Goal: Information Seeking & Learning: Learn about a topic

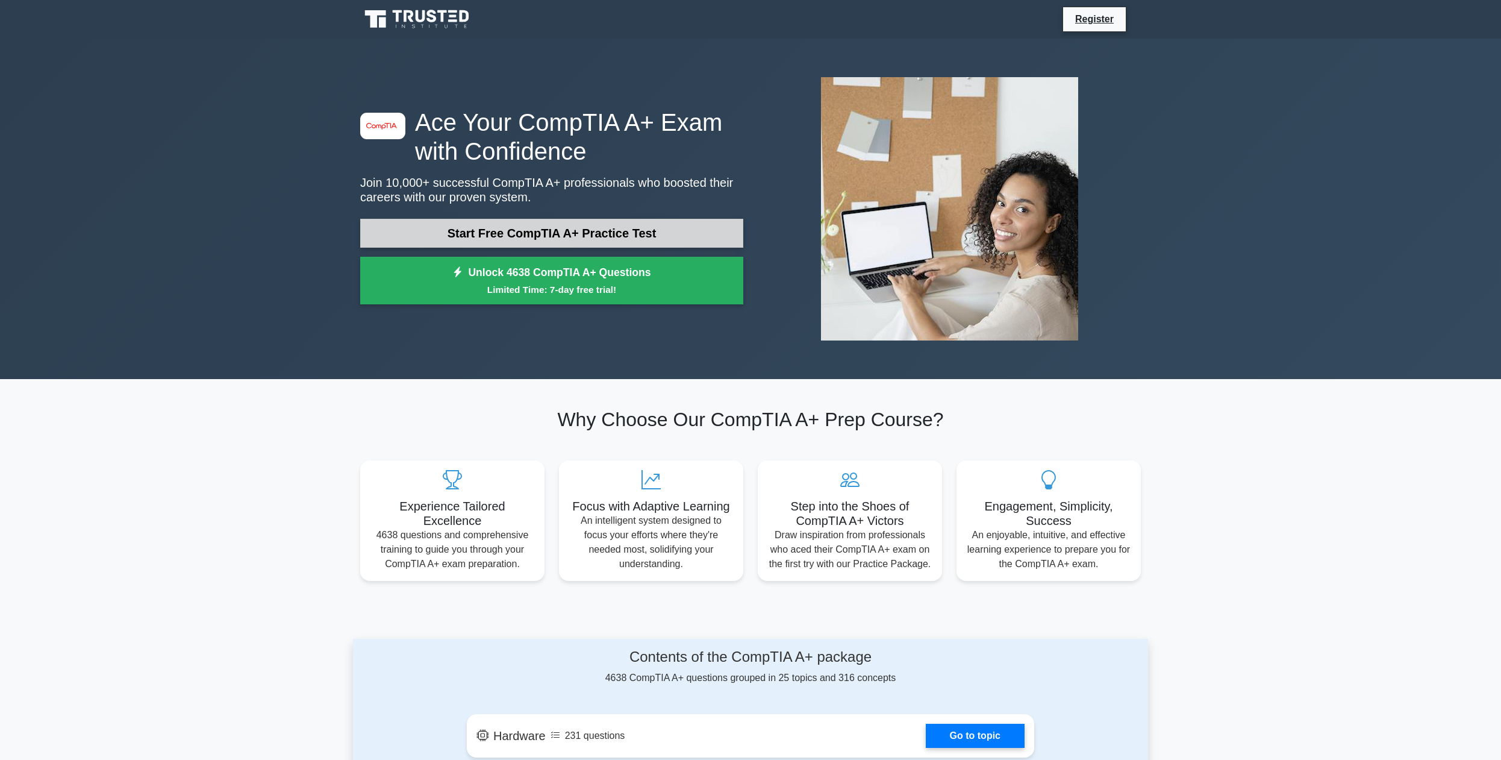
click at [428, 223] on link "Start Free CompTIA A+ Practice Test" at bounding box center [551, 233] width 383 height 29
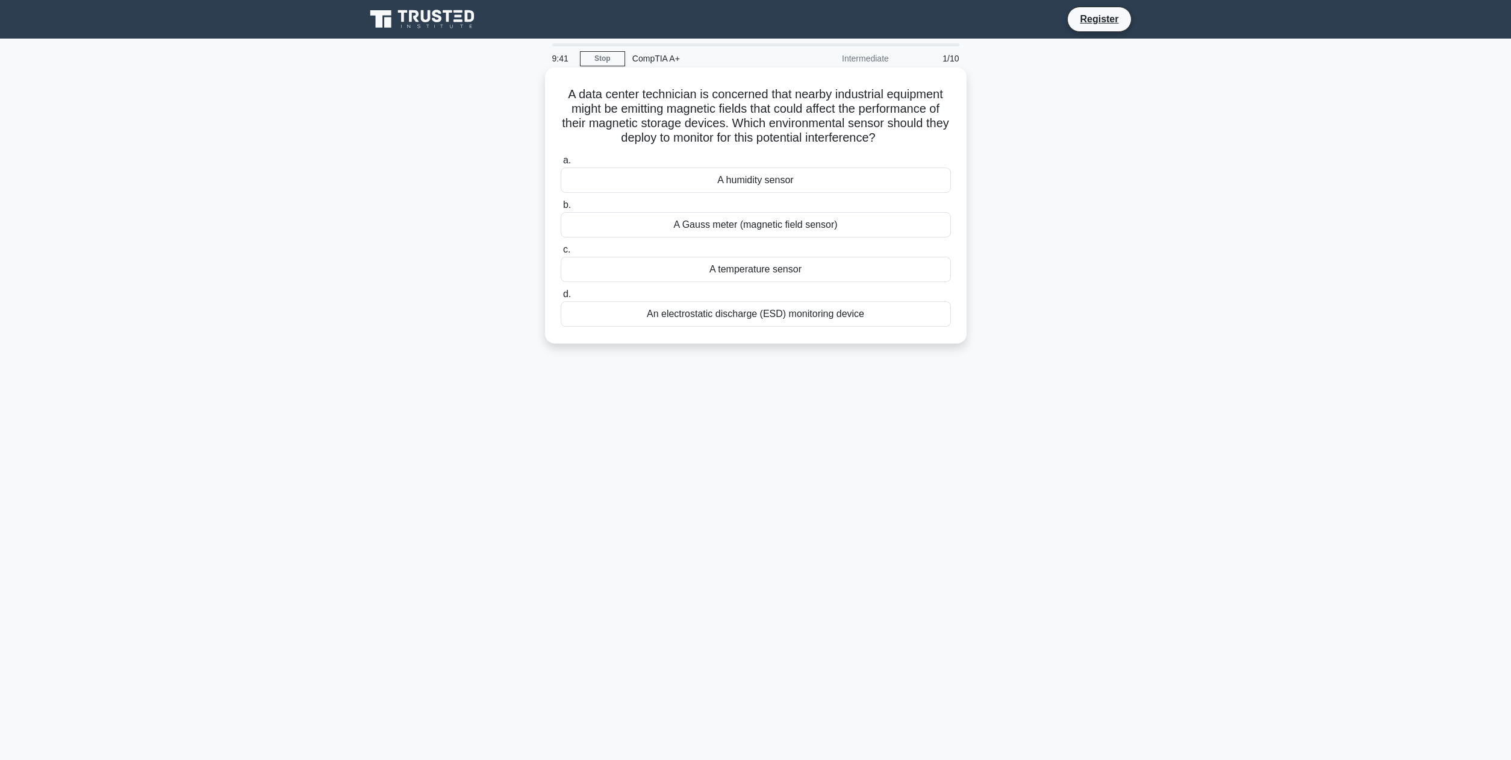
click at [730, 222] on div "A Gauss meter (magnetic field sensor)" at bounding box center [756, 224] width 390 height 25
click at [561, 209] on input "b. A Gauss meter (magnetic field sensor)" at bounding box center [561, 205] width 0 height 8
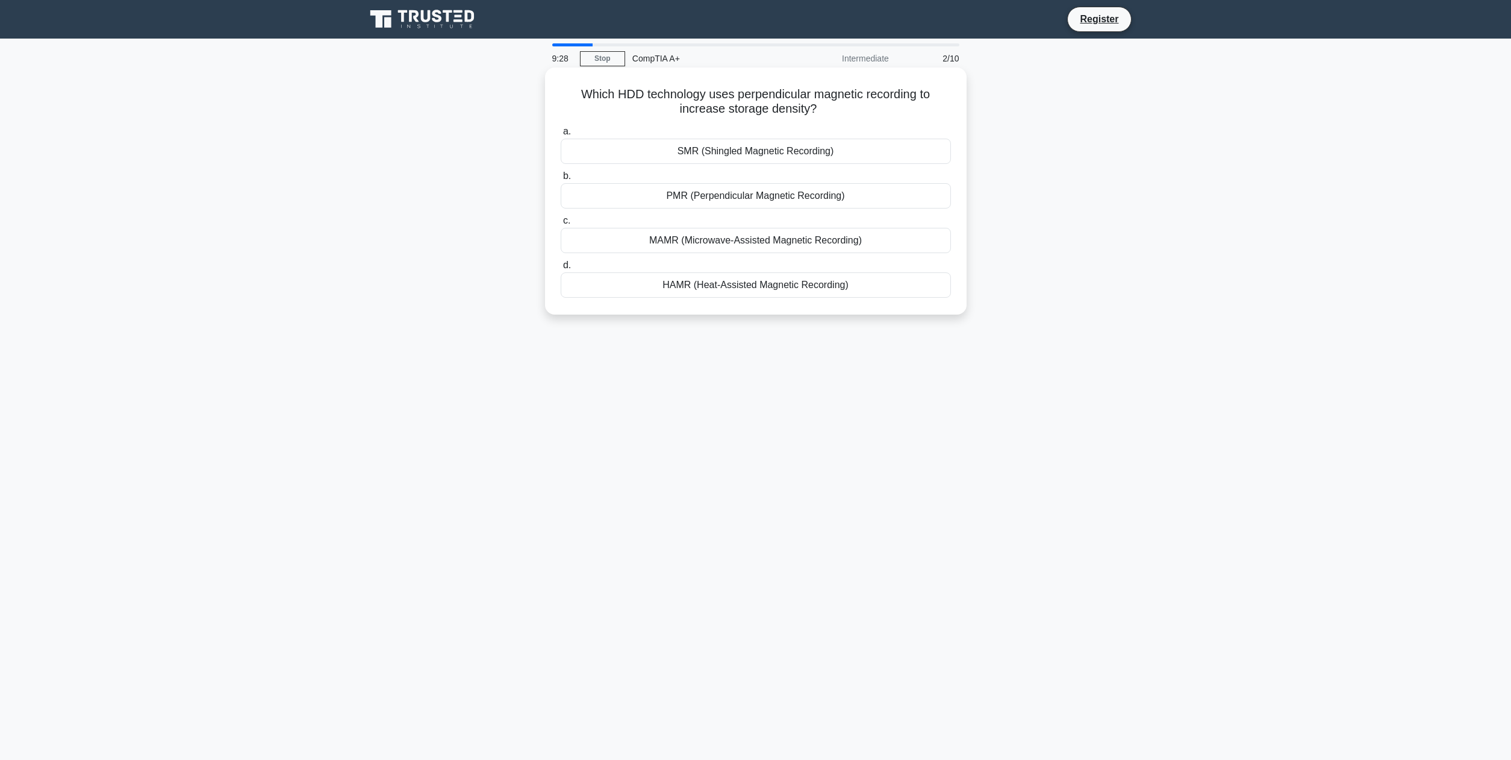
click at [720, 199] on div "PMR (Perpendicular Magnetic Recording)" at bounding box center [756, 195] width 390 height 25
click at [561, 180] on input "b. PMR (Perpendicular Magnetic Recording)" at bounding box center [561, 176] width 0 height 8
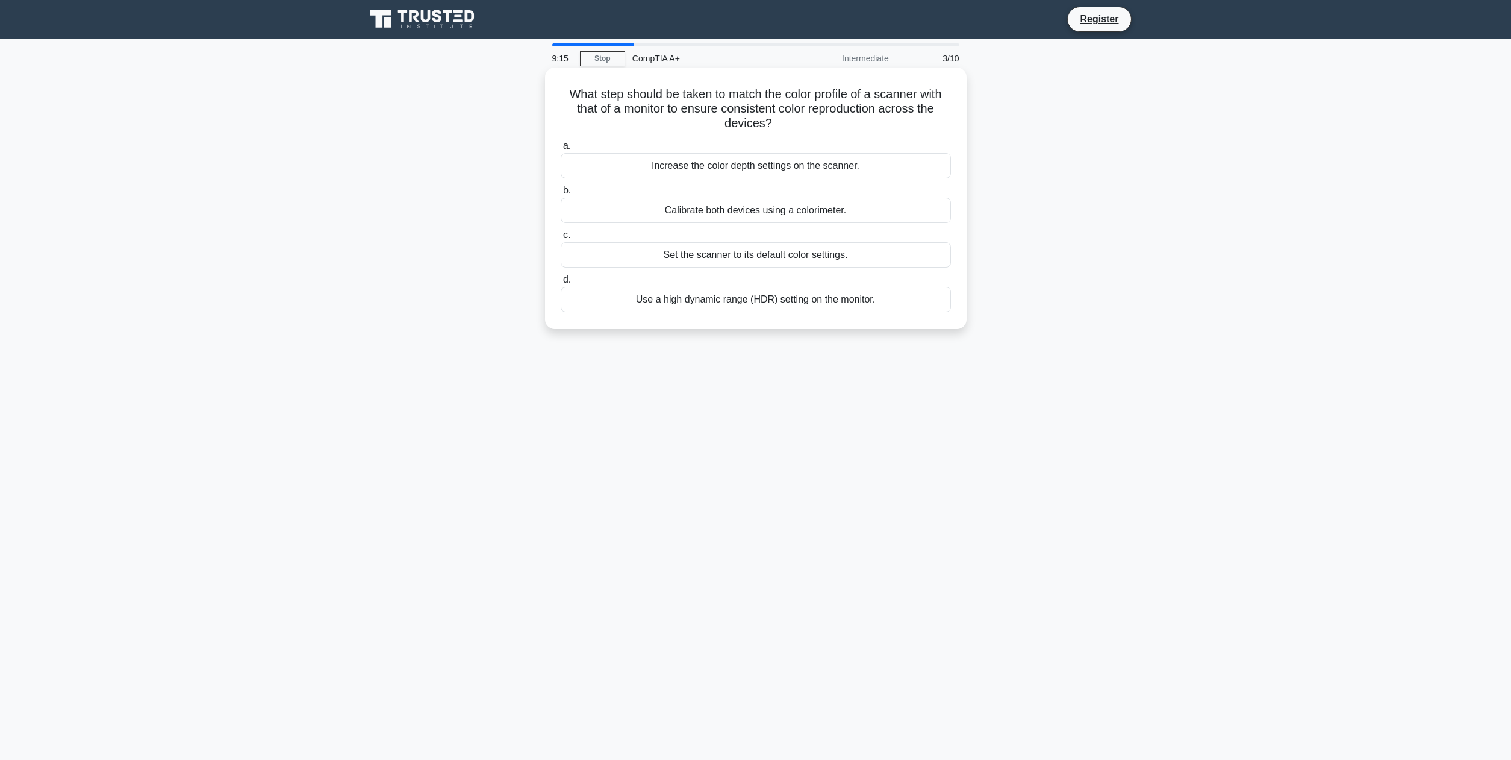
click at [758, 302] on div "Use a high dynamic range (HDR) setting on the monitor." at bounding box center [756, 299] width 390 height 25
click at [561, 284] on input "d. Use a high dynamic range (HDR) setting on the monitor." at bounding box center [561, 280] width 0 height 8
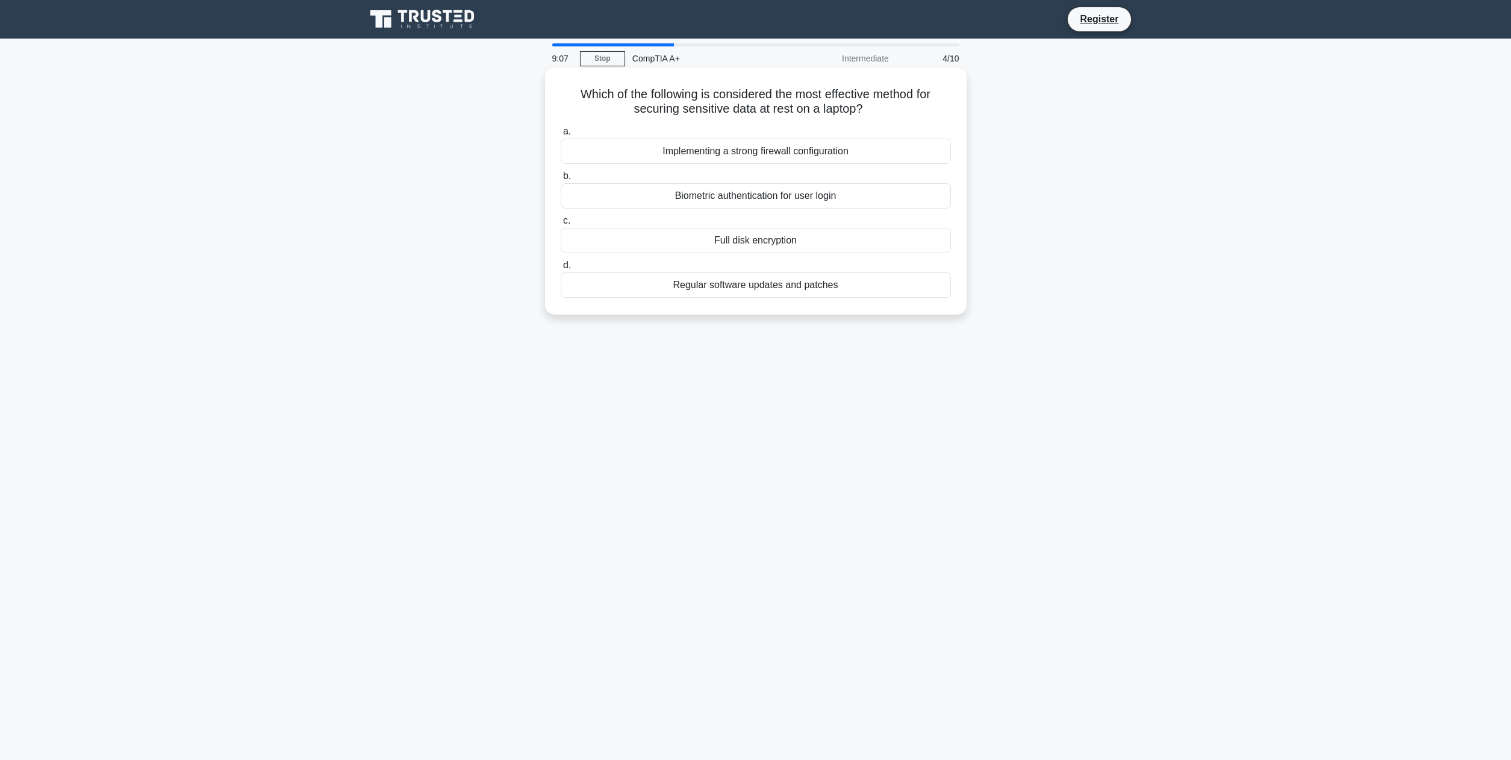
click at [779, 284] on div "Regular software updates and patches" at bounding box center [756, 284] width 390 height 25
click at [561, 269] on input "d. Regular software updates and patches" at bounding box center [561, 265] width 0 height 8
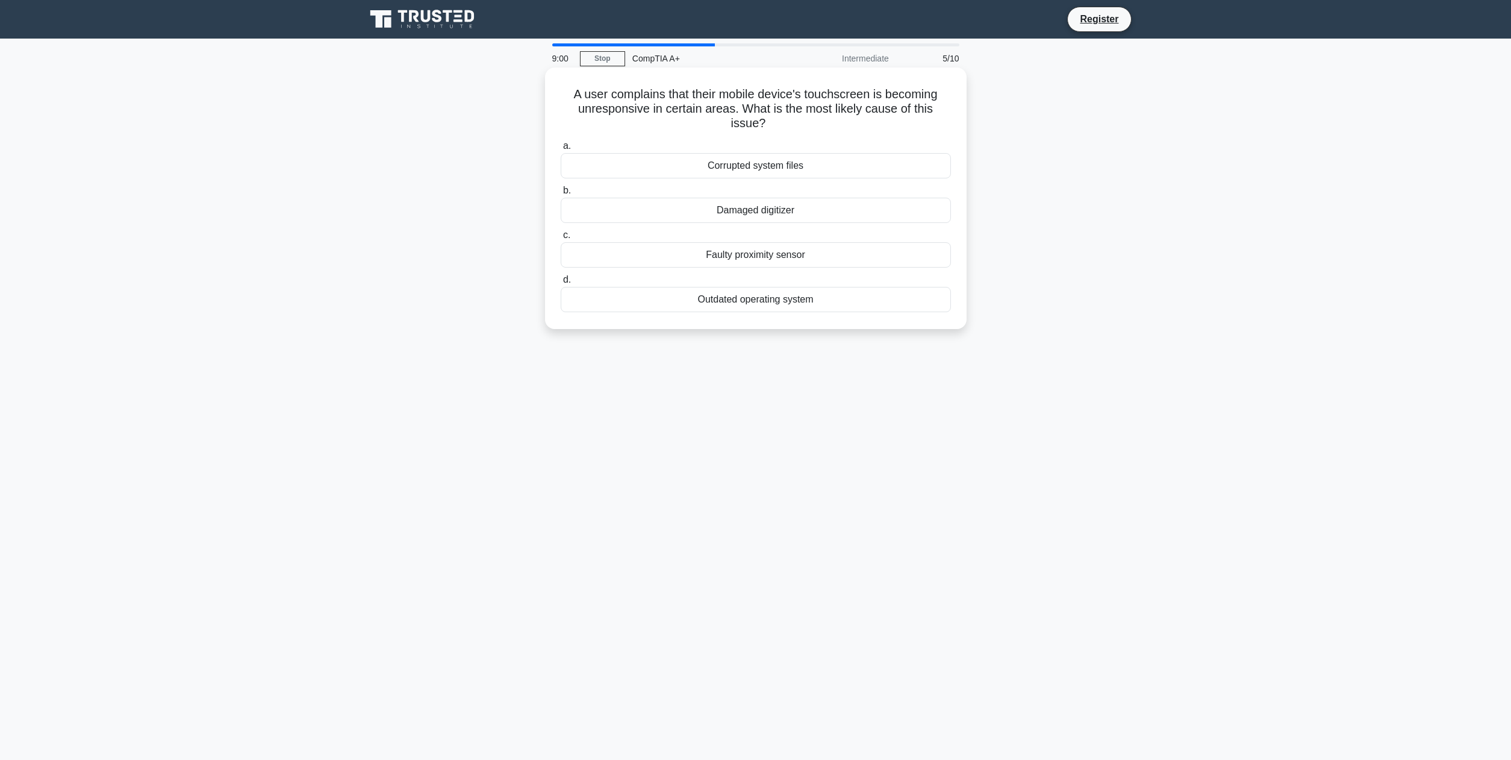
click at [761, 210] on div "Damaged digitizer" at bounding box center [756, 210] width 390 height 25
click at [561, 195] on input "b. Damaged digitizer" at bounding box center [561, 191] width 0 height 8
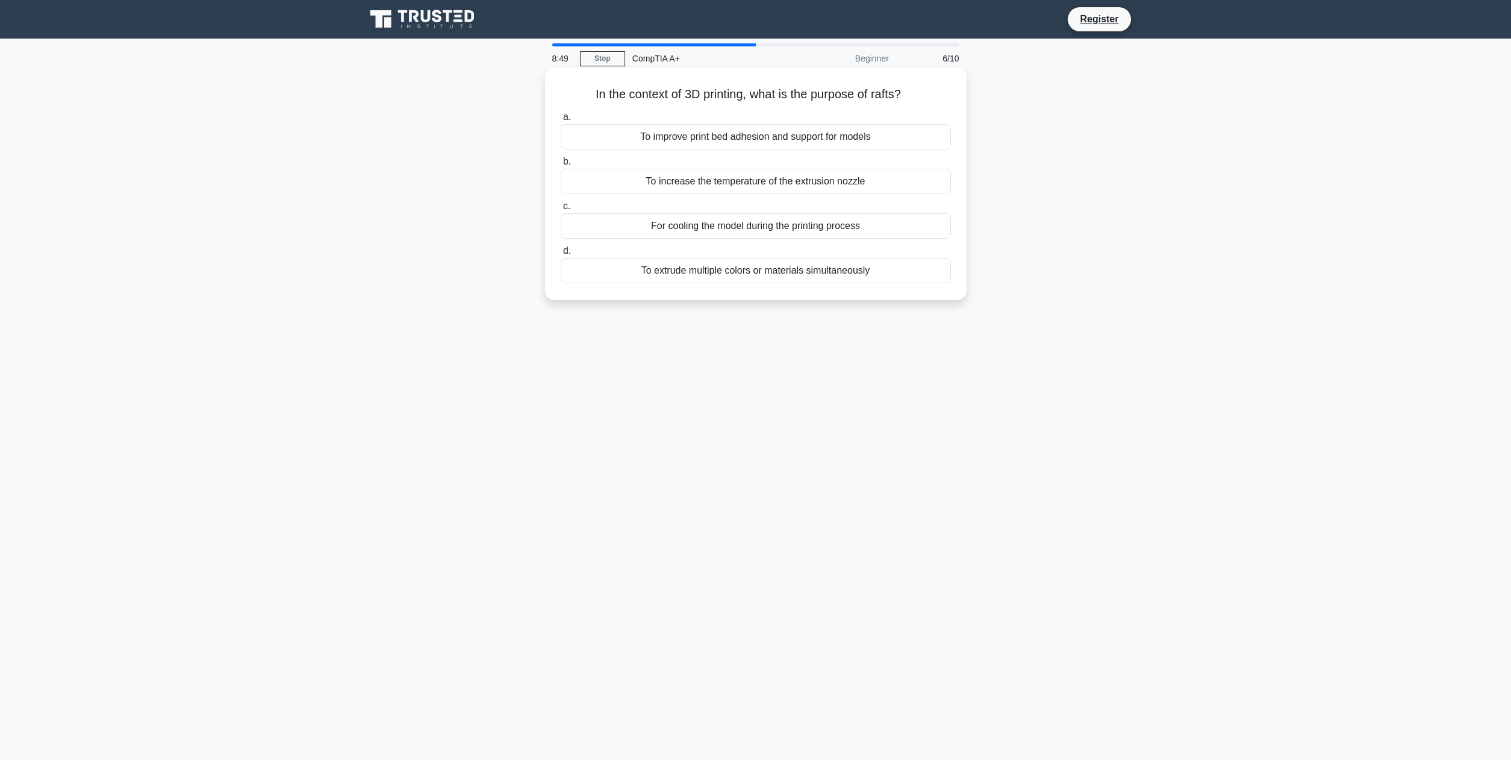
click at [739, 142] on div "To improve print bed adhesion and support for models" at bounding box center [756, 136] width 390 height 25
click at [561, 121] on input "a. To improve print bed adhesion and support for models" at bounding box center [561, 117] width 0 height 8
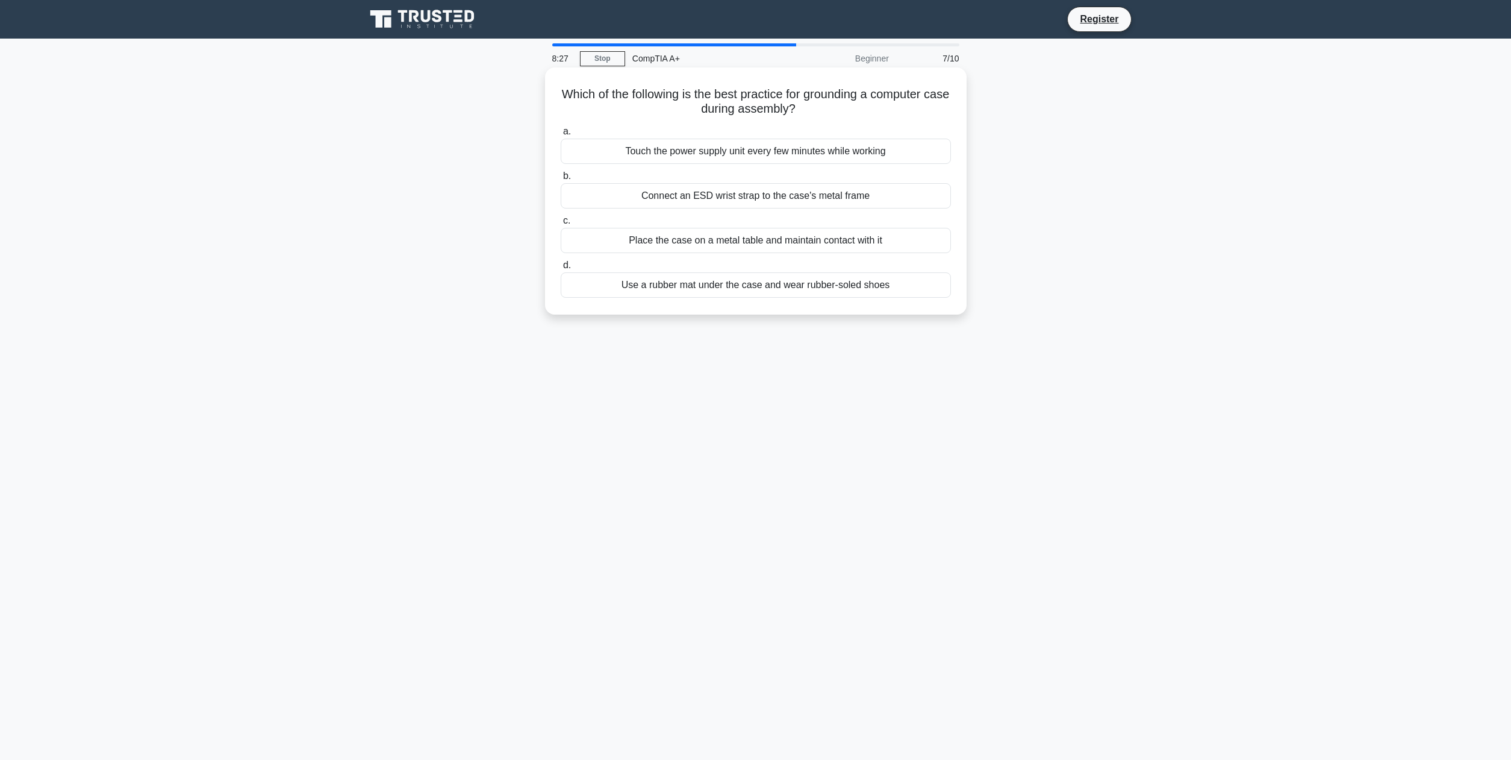
click at [770, 291] on div "Use a rubber mat under the case and wear rubber-soled shoes" at bounding box center [756, 284] width 390 height 25
click at [561, 269] on input "d. Use a rubber mat under the case and wear rubber-soled shoes" at bounding box center [561, 265] width 0 height 8
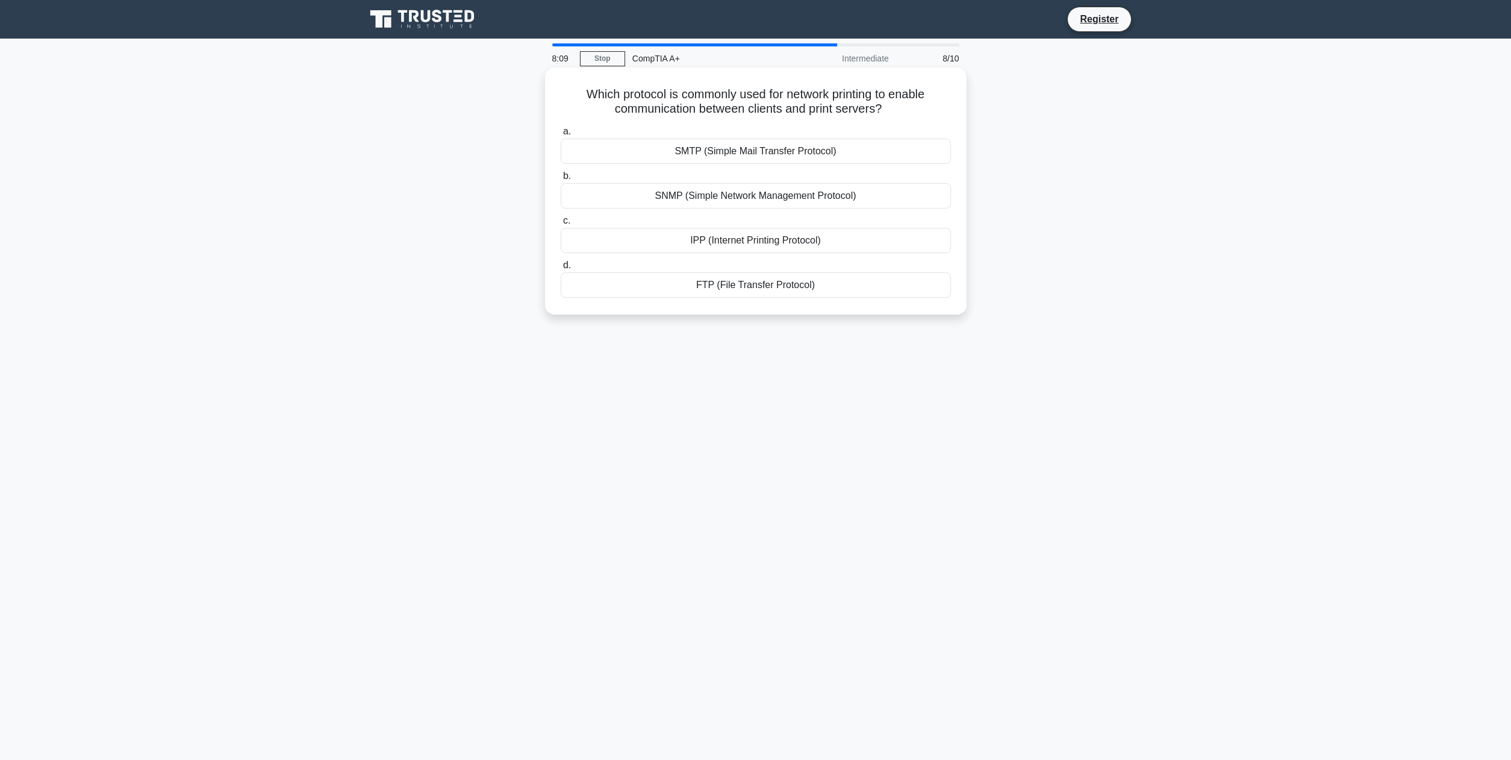
click at [777, 155] on div "SMTP (Simple Mail Transfer Protocol)" at bounding box center [756, 151] width 390 height 25
click at [561, 136] on input "a. SMTP (Simple Mail Transfer Protocol)" at bounding box center [561, 132] width 0 height 8
click at [777, 155] on div "Check the USB cable connection" at bounding box center [756, 151] width 390 height 25
click at [561, 136] on input "a. Check the USB cable connection" at bounding box center [561, 132] width 0 height 8
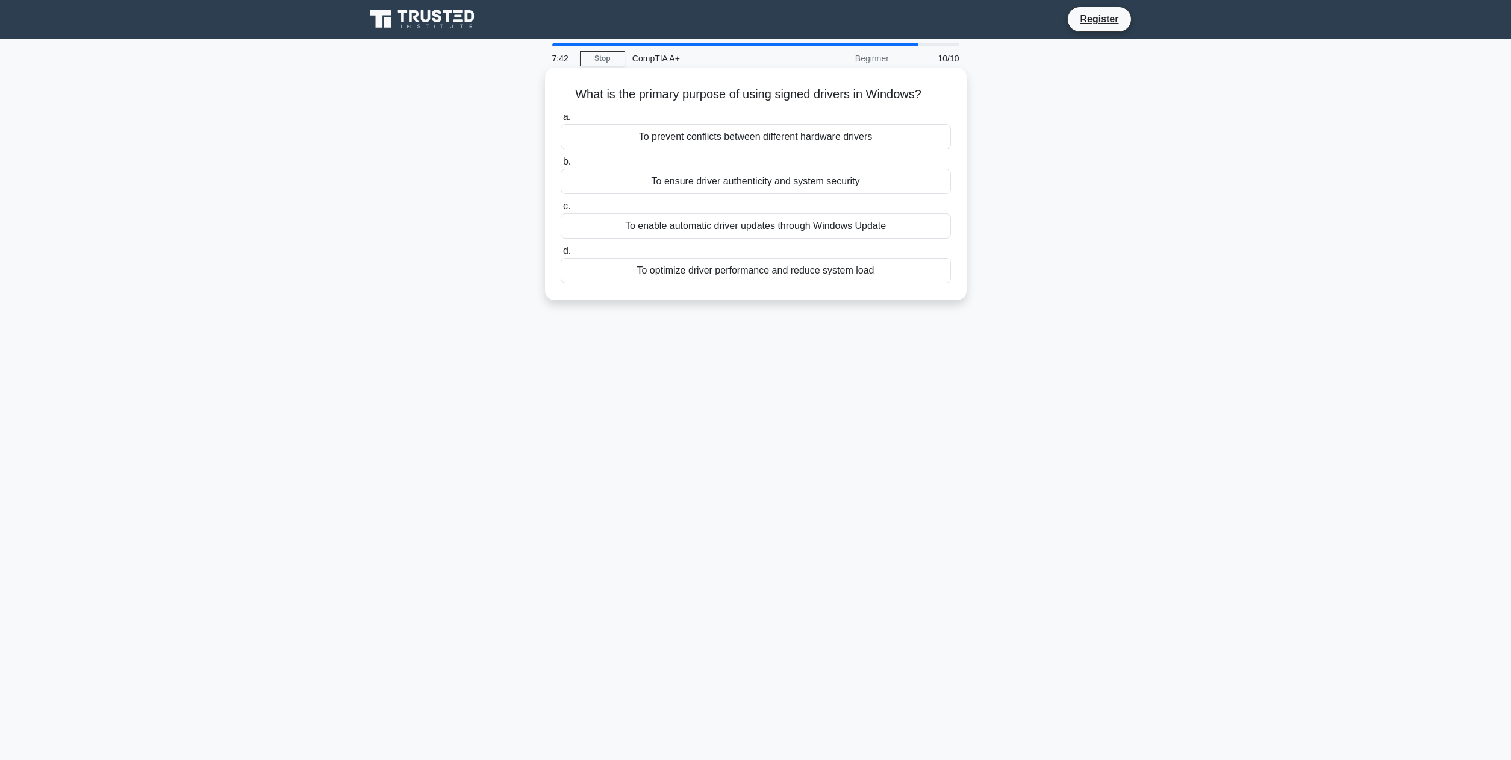
click at [780, 184] on div "To ensure driver authenticity and system security" at bounding box center [756, 181] width 390 height 25
click at [561, 166] on input "b. To ensure driver authenticity and system security" at bounding box center [561, 162] width 0 height 8
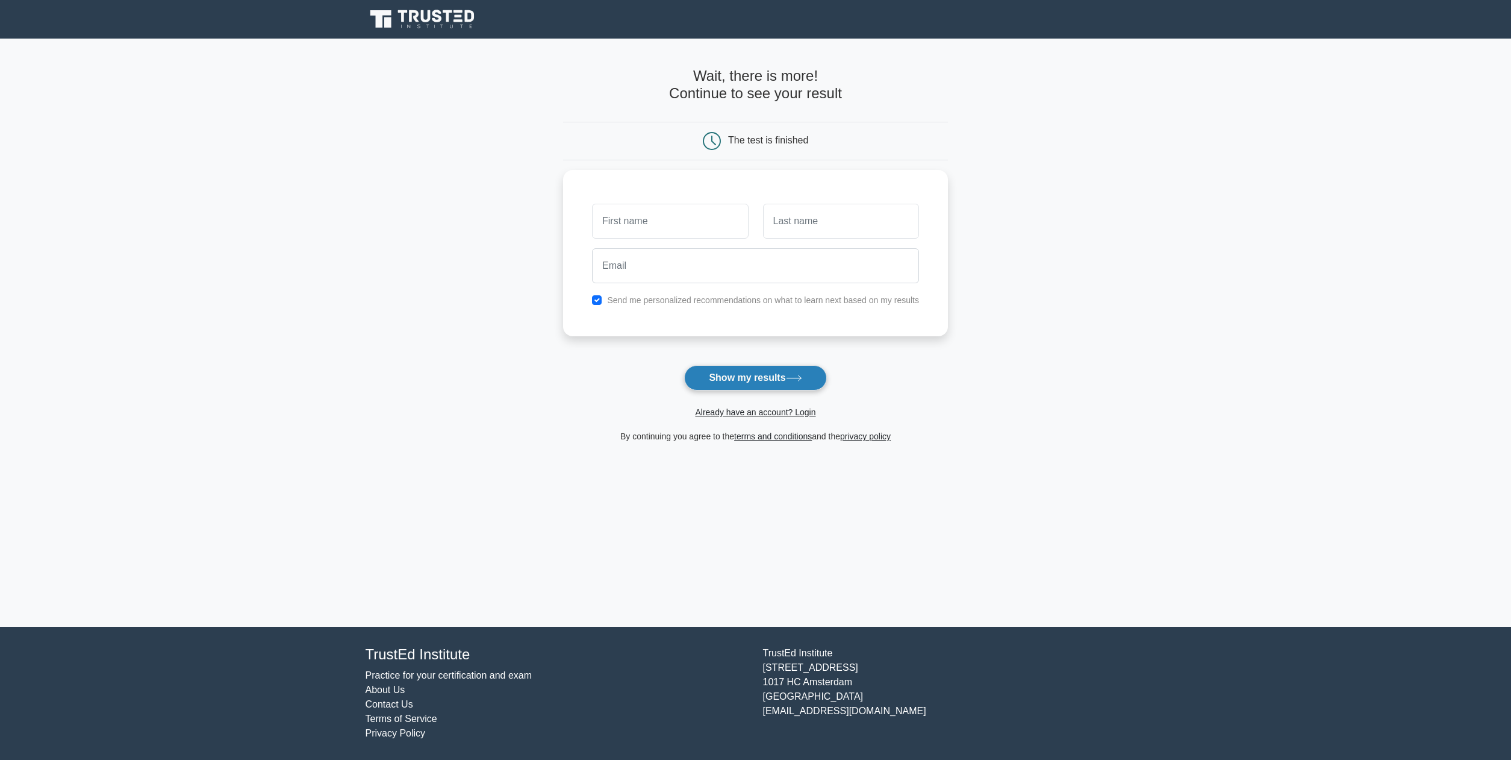
click at [807, 376] on button "Show my results" at bounding box center [755, 377] width 142 height 25
click at [961, 349] on main "Wait, there is more! Continue to see your result The test is finished and the" at bounding box center [755, 333] width 1511 height 588
click at [641, 296] on label "Send me personalized recommendations on what to learn next based on my results" at bounding box center [763, 297] width 312 height 10
click at [602, 298] on div "Send me personalized recommendations on what to learn next based on my results" at bounding box center [756, 297] width 342 height 14
click at [598, 298] on input "checkbox" at bounding box center [597, 297] width 10 height 10
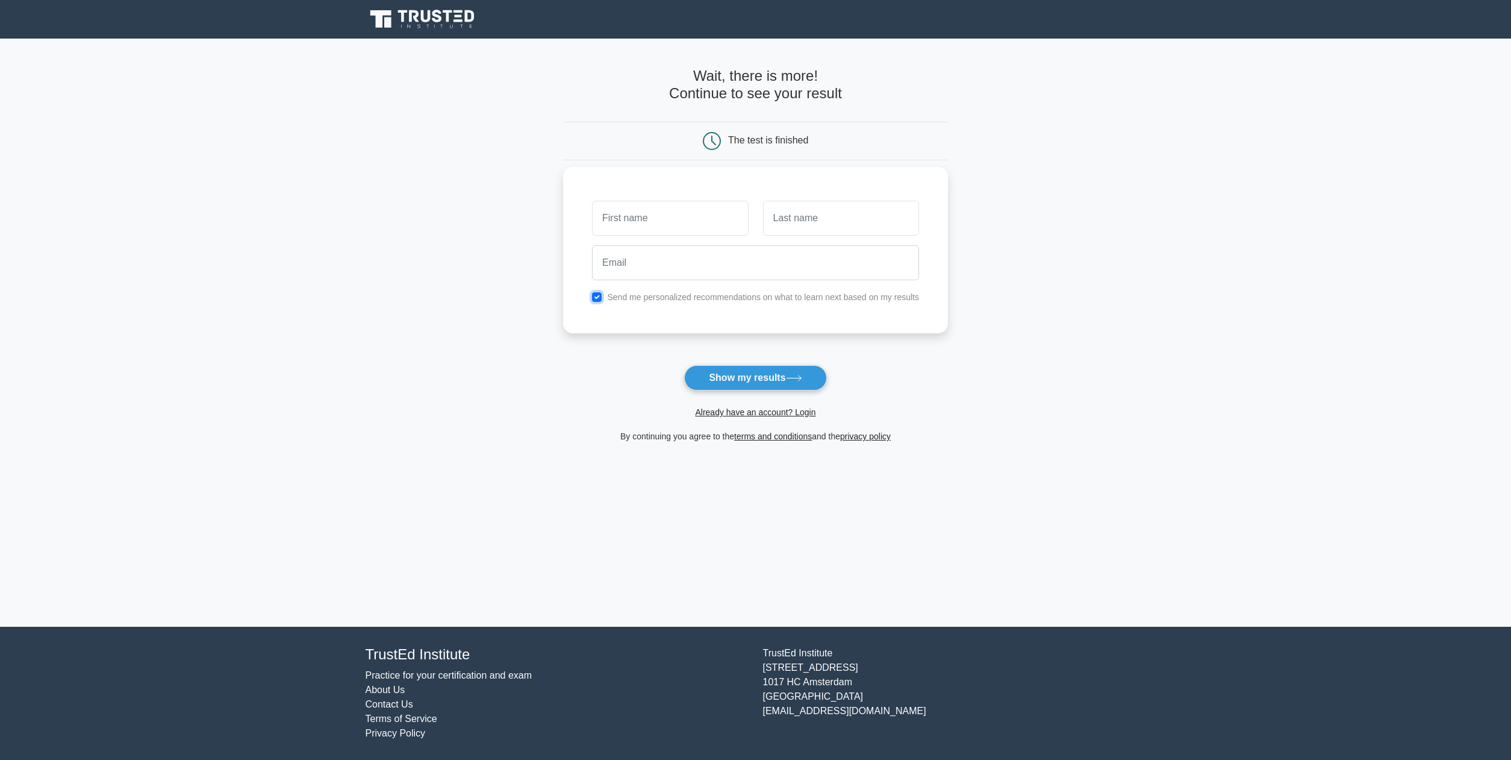
checkbox input "false"
click at [774, 385] on button "Show my results" at bounding box center [755, 377] width 142 height 25
click at [773, 388] on button "Show my results" at bounding box center [755, 377] width 142 height 25
